Goal: Task Accomplishment & Management: Use online tool/utility

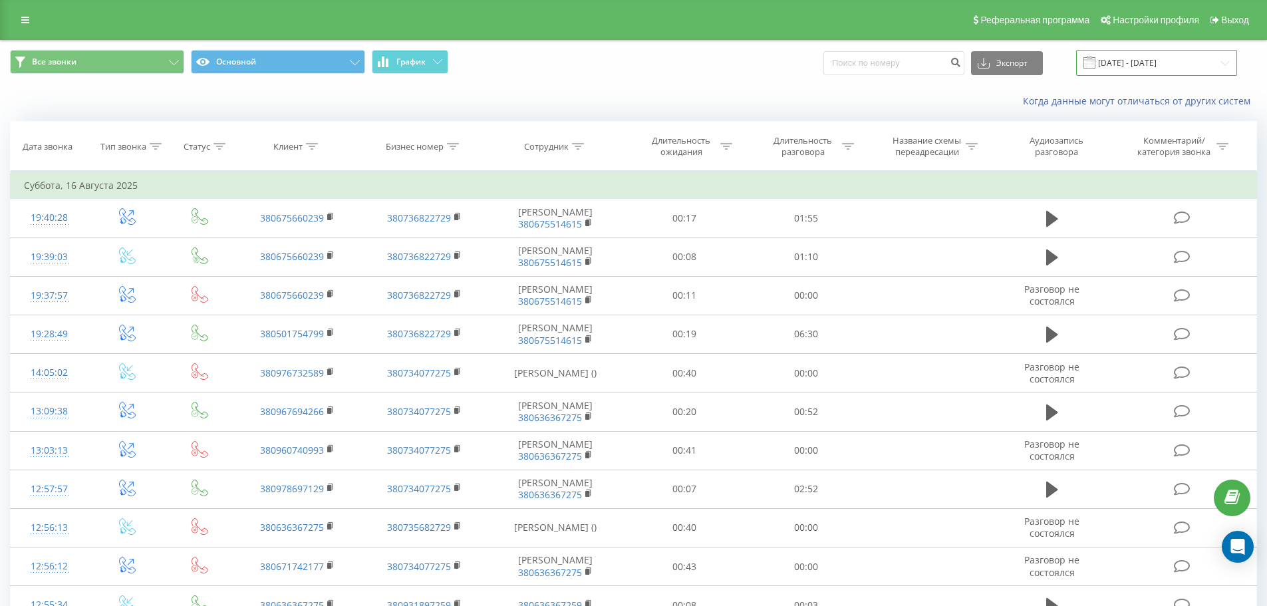
click at [1231, 63] on input "[DATE] - [DATE]" at bounding box center [1156, 63] width 161 height 26
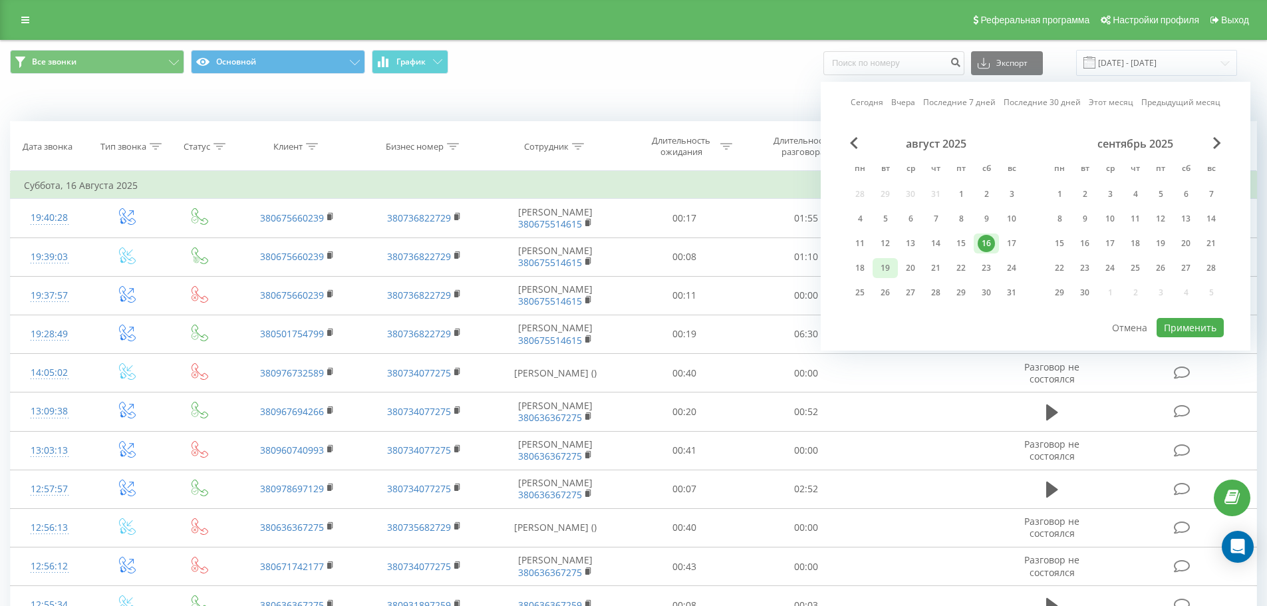
click at [887, 268] on div "19" at bounding box center [885, 267] width 17 height 17
click at [1198, 324] on button "Применить" at bounding box center [1190, 327] width 67 height 19
type input "[DATE] - [DATE]"
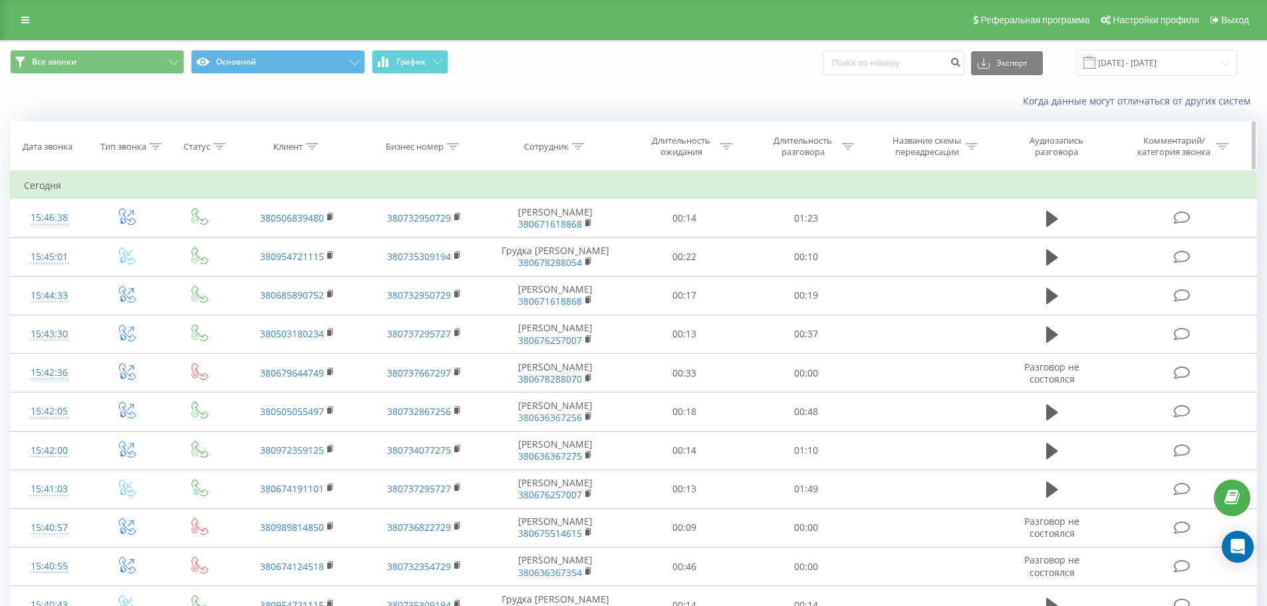
click at [573, 145] on icon at bounding box center [578, 146] width 12 height 7
click at [558, 243] on input "text" at bounding box center [555, 241] width 117 height 23
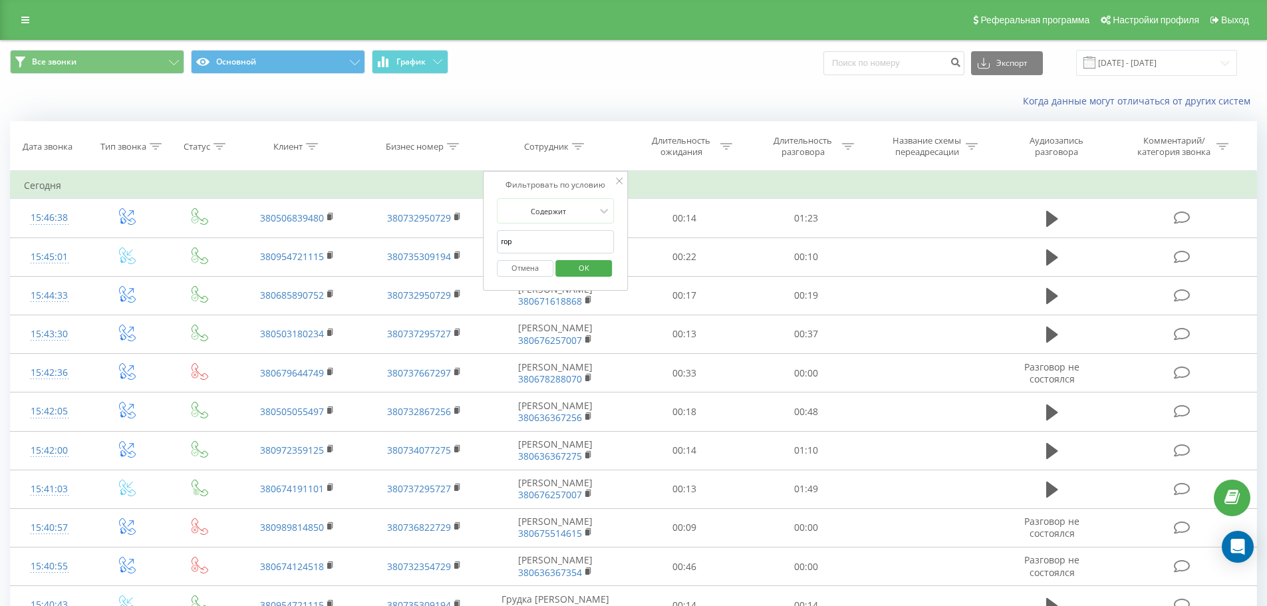
type input "горя"
click at [590, 263] on span "OK" at bounding box center [583, 267] width 37 height 21
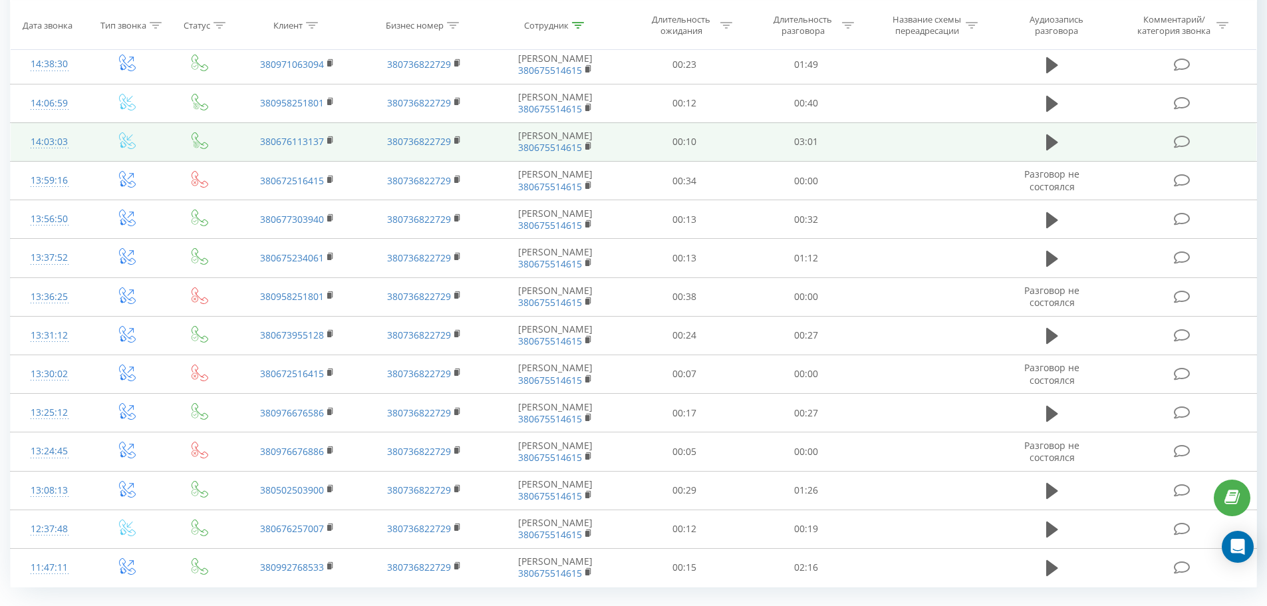
scroll to position [599, 0]
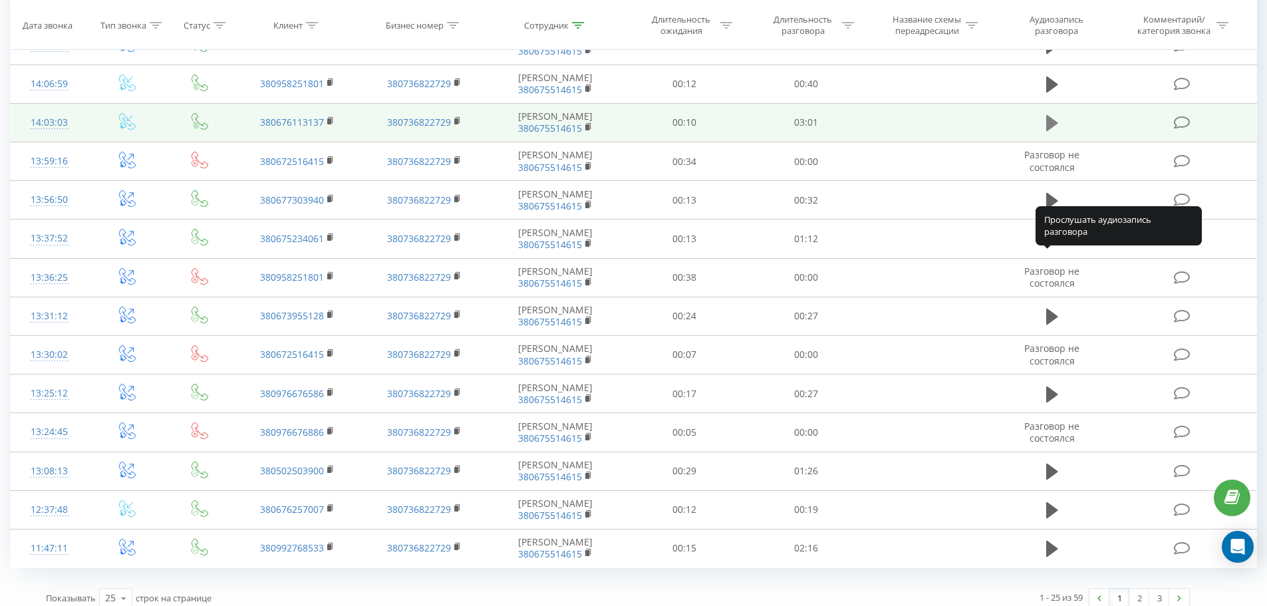
click at [1051, 131] on icon at bounding box center [1053, 123] width 12 height 16
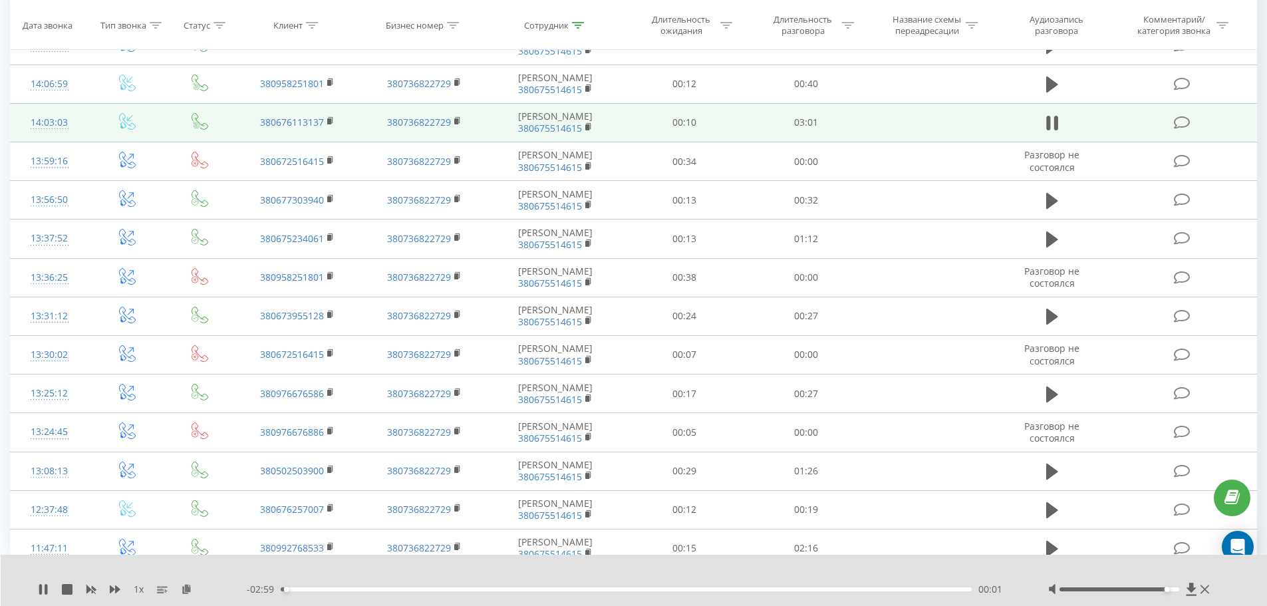
drag, startPoint x: 1120, startPoint y: 591, endPoint x: 1163, endPoint y: 586, distance: 42.8
click at [1163, 586] on div at bounding box center [1130, 589] width 165 height 13
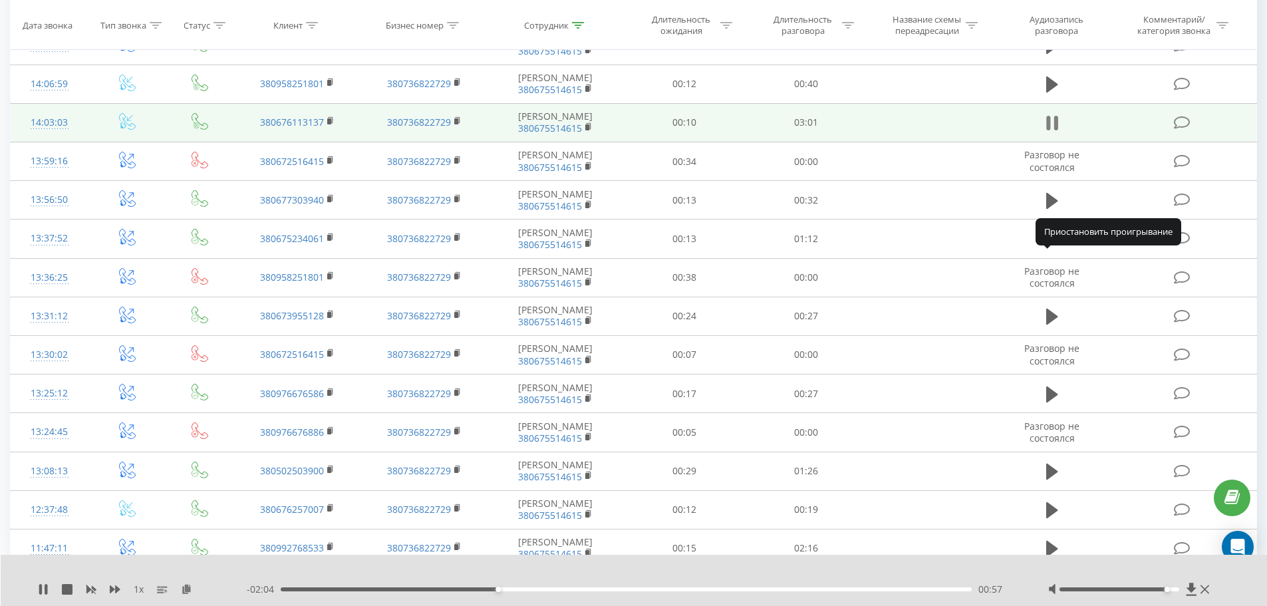
click at [1058, 130] on icon at bounding box center [1056, 123] width 4 height 15
click at [37, 589] on div "1 x - 02:03 00:57 00:57" at bounding box center [634, 580] width 1267 height 51
click at [42, 589] on icon at bounding box center [43, 589] width 8 height 11
